Goal: Task Accomplishment & Management: Manage account settings

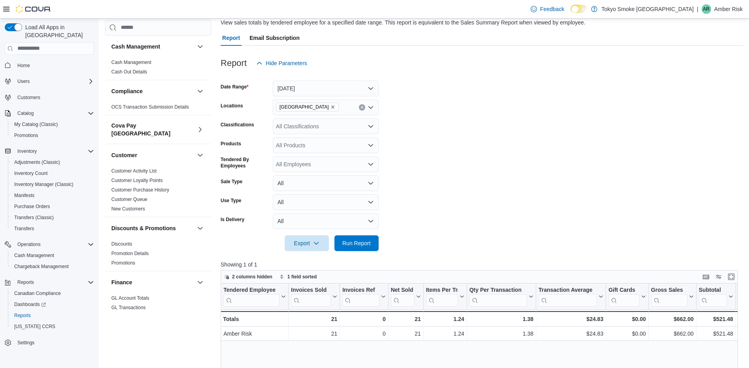
scroll to position [474, 0]
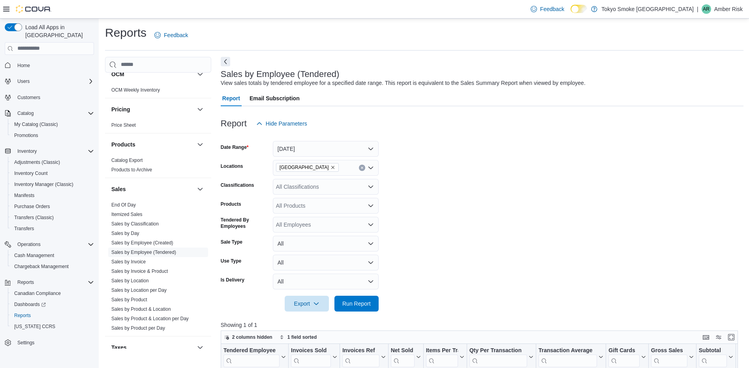
click at [718, 6] on p "Amber Risk" at bounding box center [728, 8] width 28 height 9
click at [695, 75] on span "Sign Out" at bounding box center [691, 77] width 21 height 8
